Goal: Task Accomplishment & Management: Complete application form

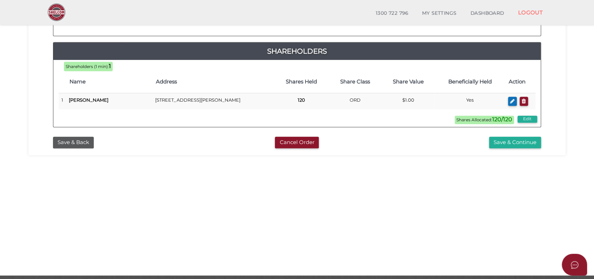
scroll to position [202, 0]
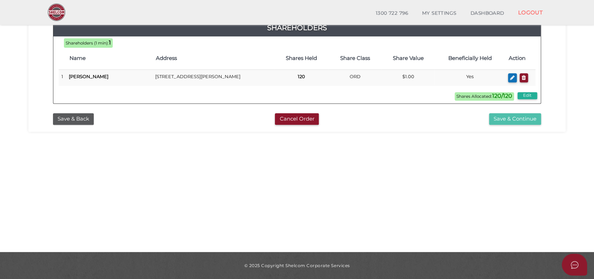
click at [530, 113] on button "Save & Continue" at bounding box center [515, 119] width 52 height 12
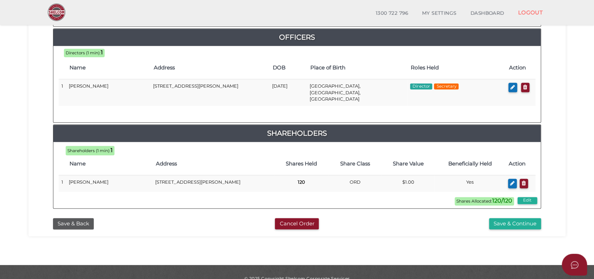
scroll to position [321, 0]
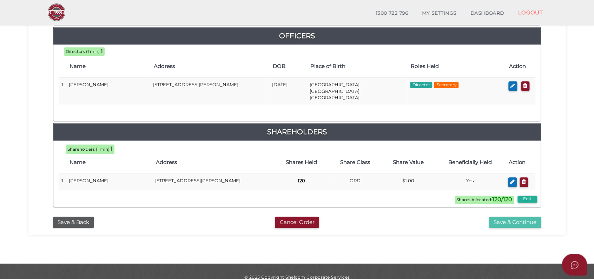
click at [519, 217] on button "Save & Continue" at bounding box center [515, 223] width 52 height 12
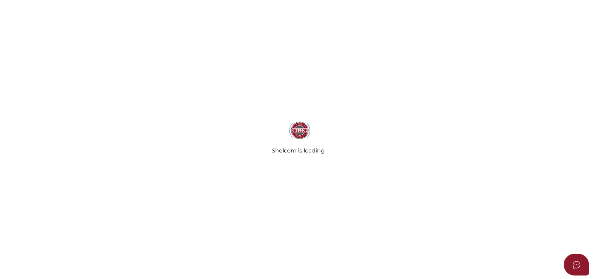
select select "Comb Binding"
select select "No"
radio input "true"
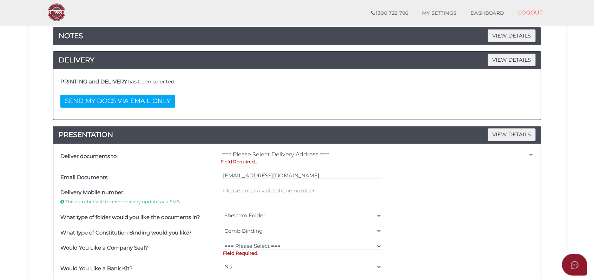
scroll to position [117, 0]
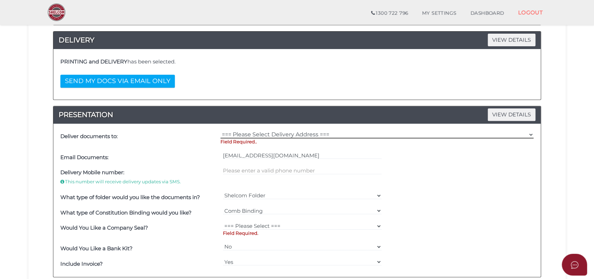
click at [294, 132] on select "=== Please Select Delivery Address === (User Address - Tess Woodall) Level 8 44…" at bounding box center [376, 135] width 313 height 8
click at [220, 131] on select "=== Please Select Delivery Address === (User Address - Tess Woodall) Level 8 44…" at bounding box center [376, 135] width 313 height 8
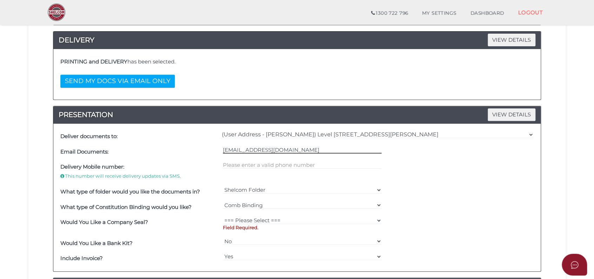
drag, startPoint x: 245, startPoint y: 149, endPoint x: 182, endPoint y: 149, distance: 62.8
click at [182, 149] on div "Email Documents: twoodall@hwle.com.au" at bounding box center [297, 151] width 476 height 15
click at [248, 129] on div "=== Please Select Delivery Address === (User Address - Tess Woodall) Level 8 44…" at bounding box center [377, 136] width 316 height 15
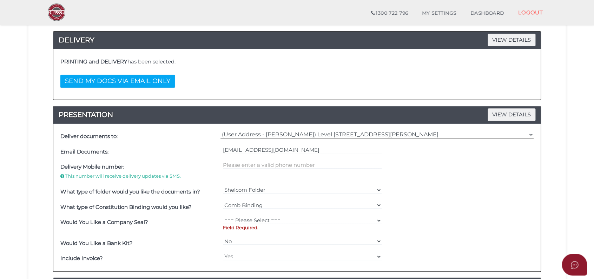
click at [248, 131] on select "=== Please Select Delivery Address === (User Address - Tess Woodall) Level 8 44…" at bounding box center [376, 135] width 313 height 8
click at [220, 131] on select "=== Please Select Delivery Address === (User Address - Tess Woodall) Level 8 44…" at bounding box center [376, 135] width 313 height 8
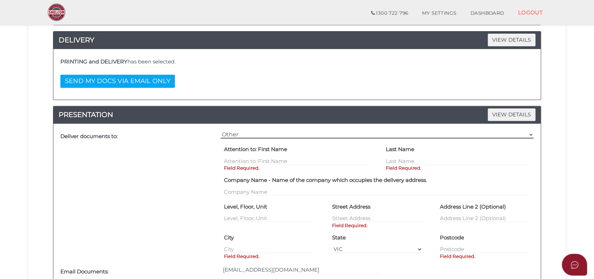
click at [265, 132] on select "=== Please Select Delivery Address === (User Address - Tess Woodall) Level 8 44…" at bounding box center [376, 135] width 313 height 8
select select "0"
click at [220, 131] on select "=== Please Select Delivery Address === (User Address - Tess Woodall) Level 8 44…" at bounding box center [376, 135] width 313 height 8
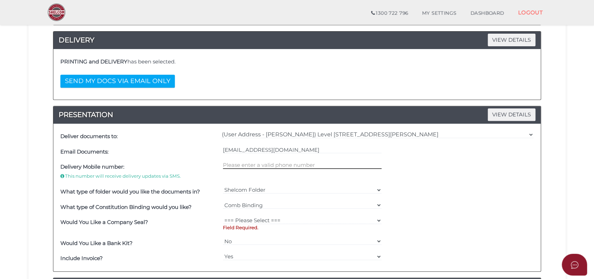
click at [263, 163] on input "text" at bounding box center [302, 165] width 159 height 8
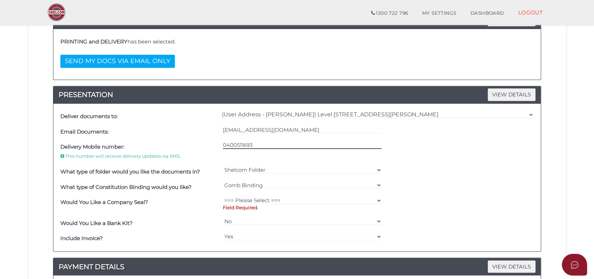
scroll to position [156, 0]
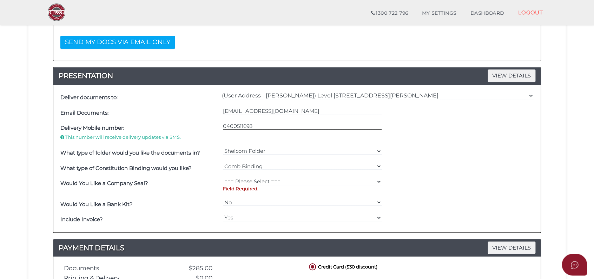
type input "0400511693"
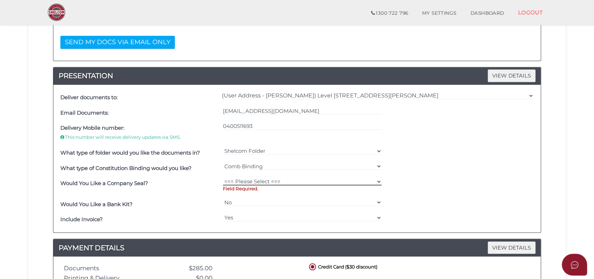
click at [268, 178] on select "=== Please Select === Fold Seal $50 No Seal" at bounding box center [302, 182] width 159 height 8
select select "0"
click at [223, 178] on select "=== Please Select === Fold Seal $50 No Seal" at bounding box center [302, 182] width 159 height 8
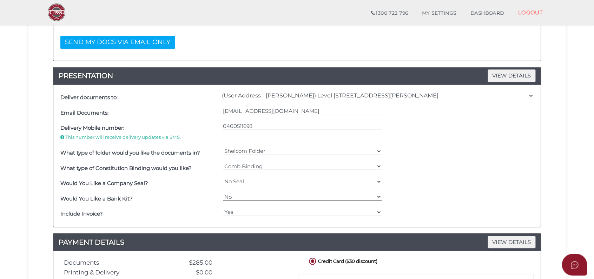
click at [240, 197] on select "Yes No" at bounding box center [302, 197] width 159 height 8
select select "Yes"
click at [223, 193] on select "Yes No" at bounding box center [302, 197] width 159 height 8
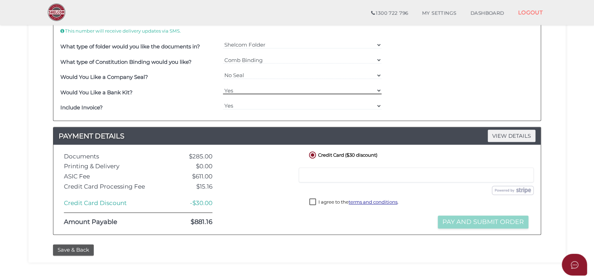
scroll to position [273, 0]
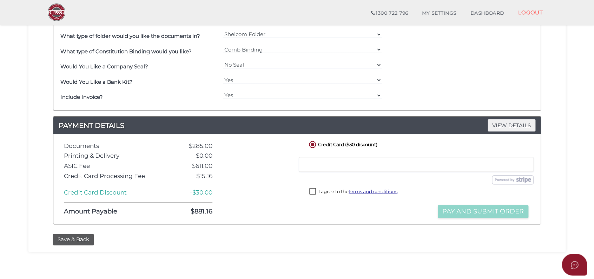
click at [314, 192] on label "I agree to the terms and conditions ." at bounding box center [353, 192] width 89 height 9
click at [459, 211] on button "Pay and Submit Order" at bounding box center [483, 211] width 91 height 13
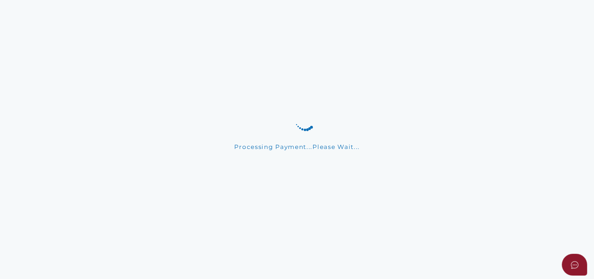
scroll to position [0, 0]
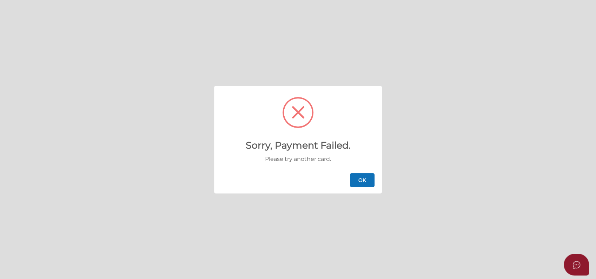
click at [365, 181] on button "OK" at bounding box center [362, 180] width 25 height 14
checkbox input "false"
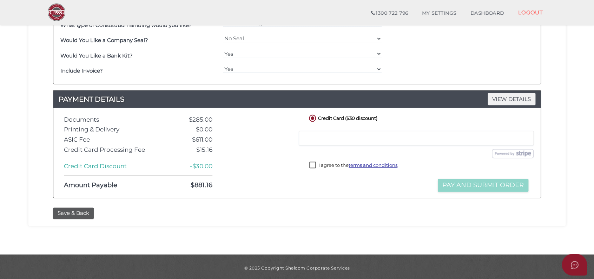
scroll to position [301, 0]
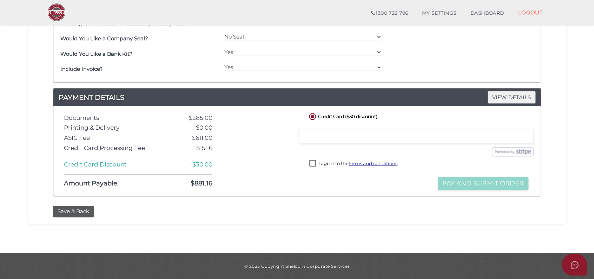
click at [312, 165] on label "I agree to the terms and conditions ." at bounding box center [353, 164] width 89 height 9
click at [448, 185] on button "Pay and Submit Order" at bounding box center [483, 183] width 91 height 13
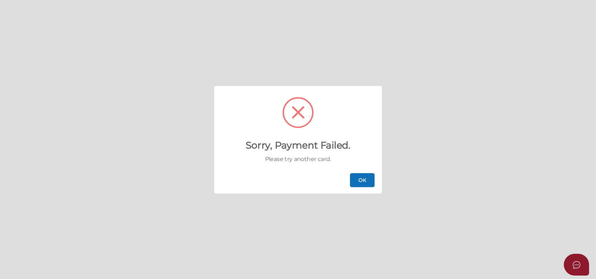
click at [370, 185] on button "OK" at bounding box center [362, 180] width 25 height 14
checkbox input "false"
